Goal: Obtain resource: Download file/media

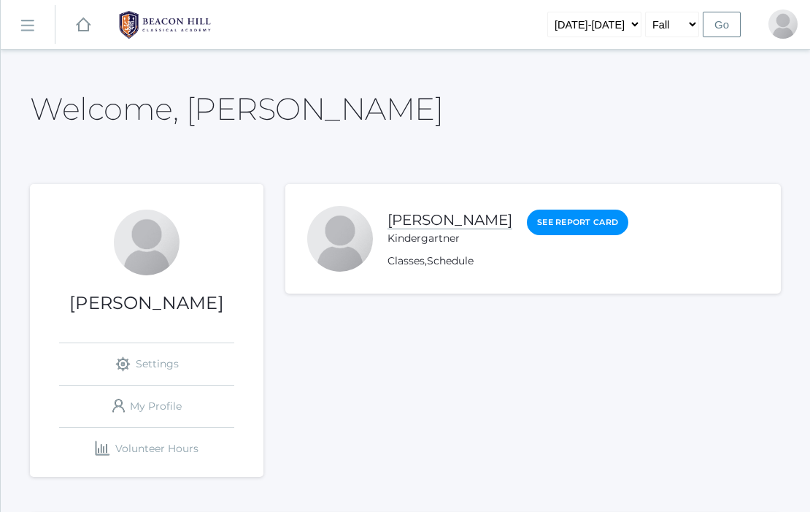
click at [478, 224] on link "[PERSON_NAME]" at bounding box center [450, 220] width 125 height 18
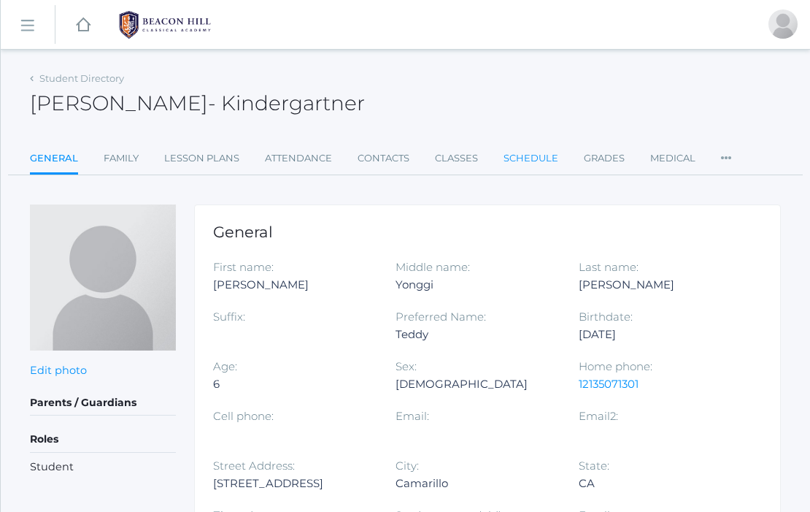
click at [532, 150] on link "Schedule" at bounding box center [531, 158] width 55 height 29
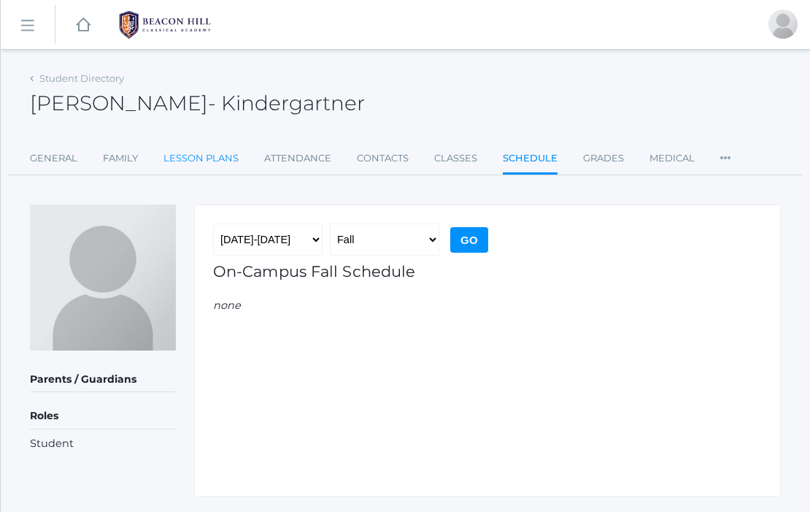
click at [199, 148] on link "Lesson Plans" at bounding box center [201, 158] width 75 height 29
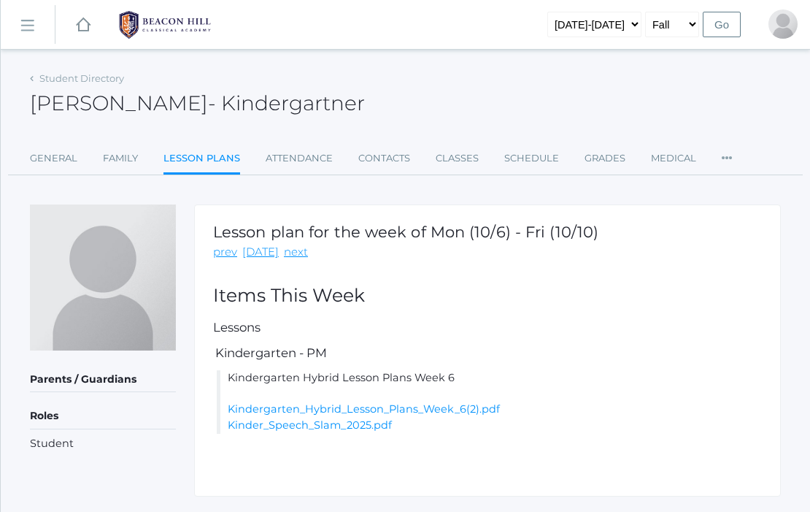
scroll to position [36, 0]
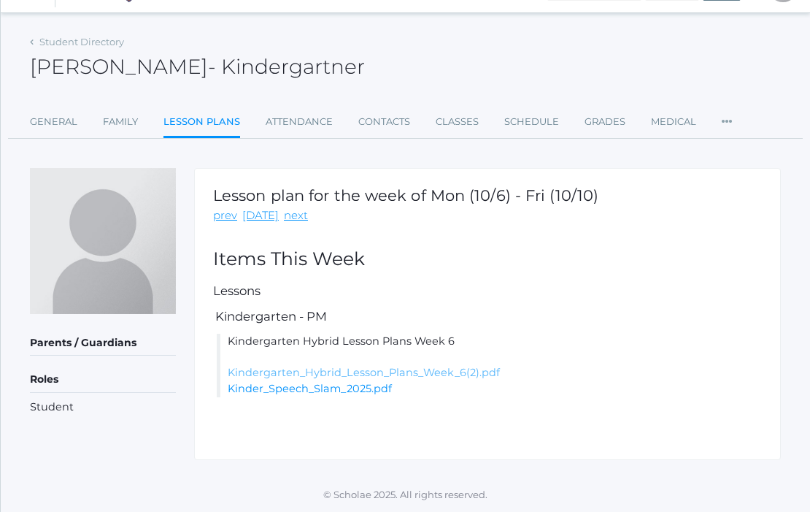
click at [420, 371] on link "Kindergarten_Hybrid_Lesson_Plans_Week_6(2).pdf" at bounding box center [364, 372] width 272 height 13
